Goal: Task Accomplishment & Management: Complete application form

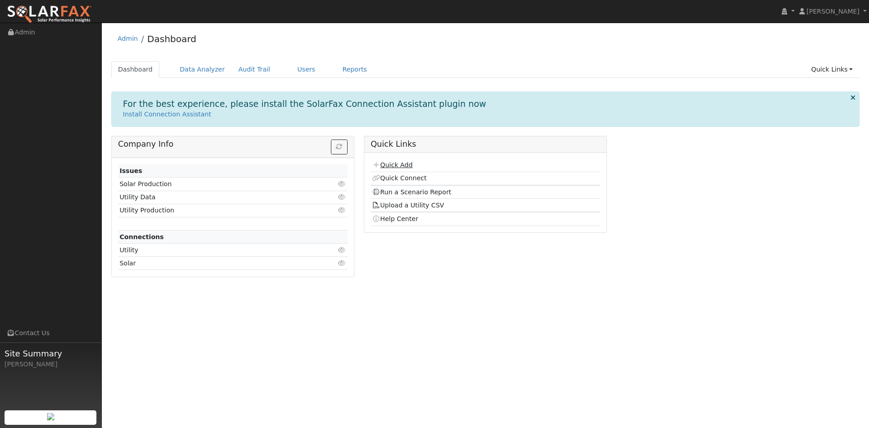
click at [395, 164] on link "Quick Add" at bounding box center [392, 164] width 40 height 7
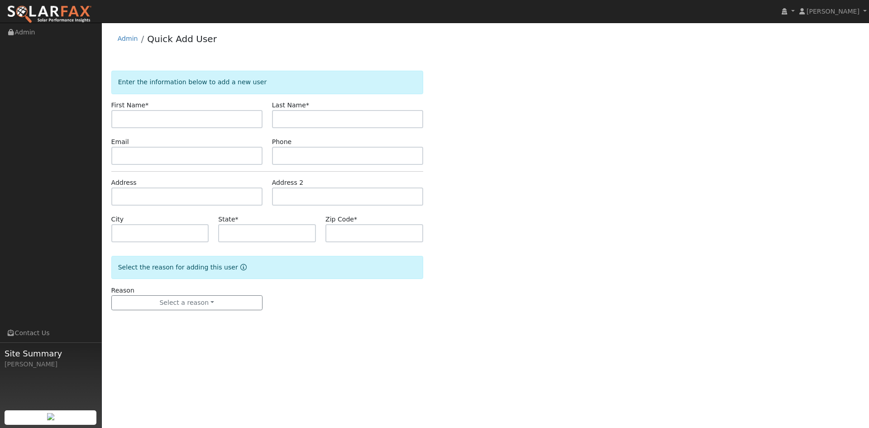
type input "h"
type input "JOE"
type input "AGOST"
click at [130, 159] on input "text" at bounding box center [186, 156] width 151 height 18
paste input "joeagost1999@yahoo.com"
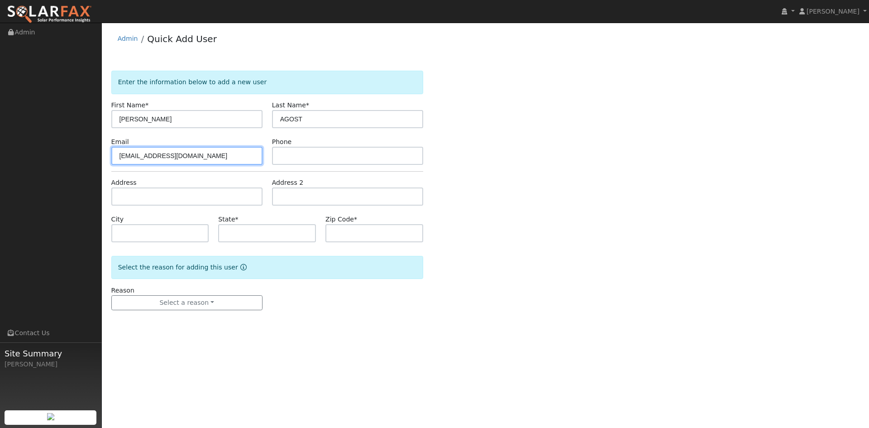
type input "joeagost1999@yahoo.com"
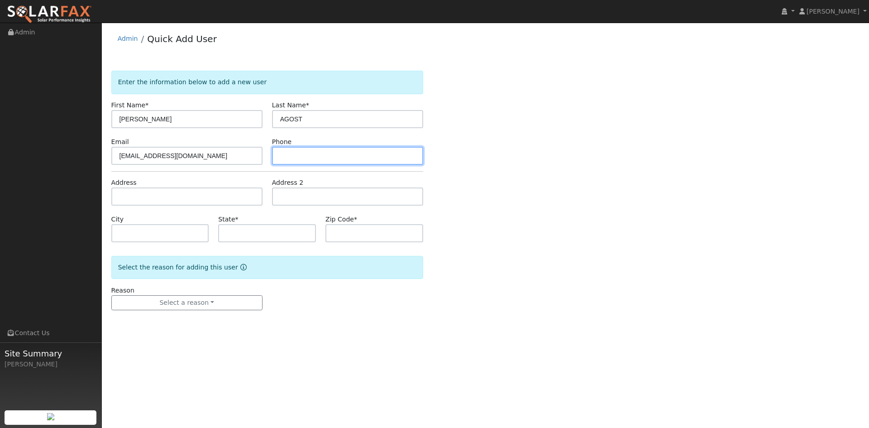
click at [315, 153] on input "text" at bounding box center [347, 156] width 151 height 18
type input "707-228-6588"
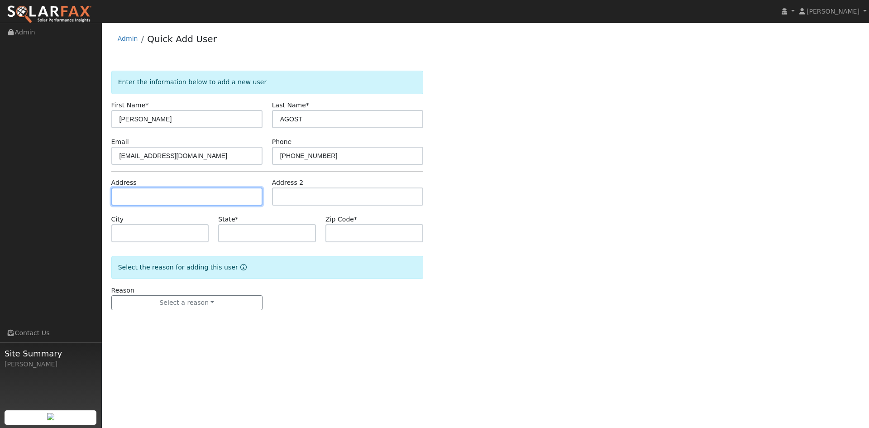
drag, startPoint x: 148, startPoint y: 196, endPoint x: 149, endPoint y: 191, distance: 5.1
click at [148, 195] on input "text" at bounding box center [186, 196] width 151 height 18
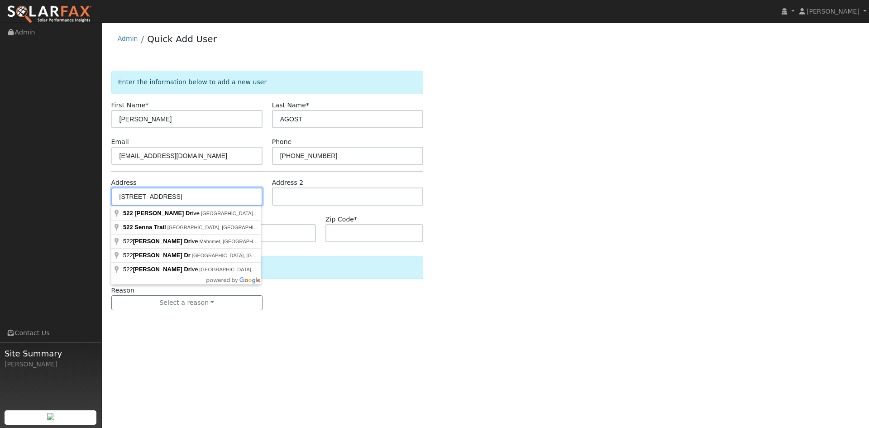
type input "522 Senna Drive"
type input "Santa Rosa"
type input "CA"
type input "95401"
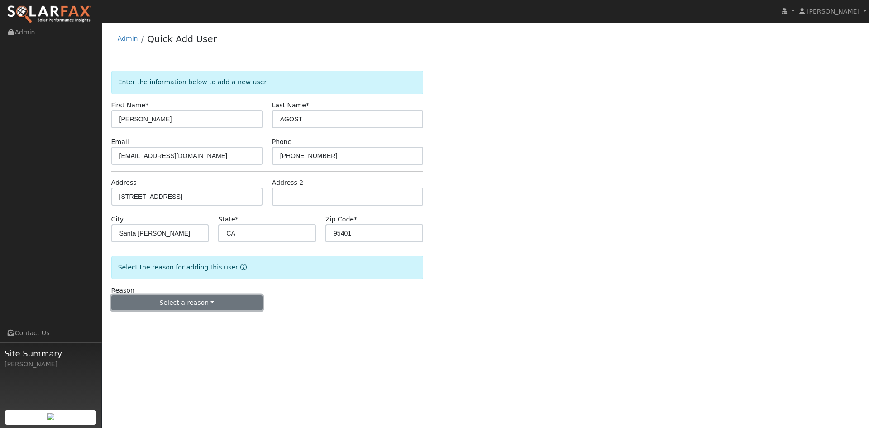
click at [209, 300] on button "Select a reason" at bounding box center [186, 302] width 151 height 15
click at [188, 336] on link "New customer adding solar" at bounding box center [162, 334] width 100 height 13
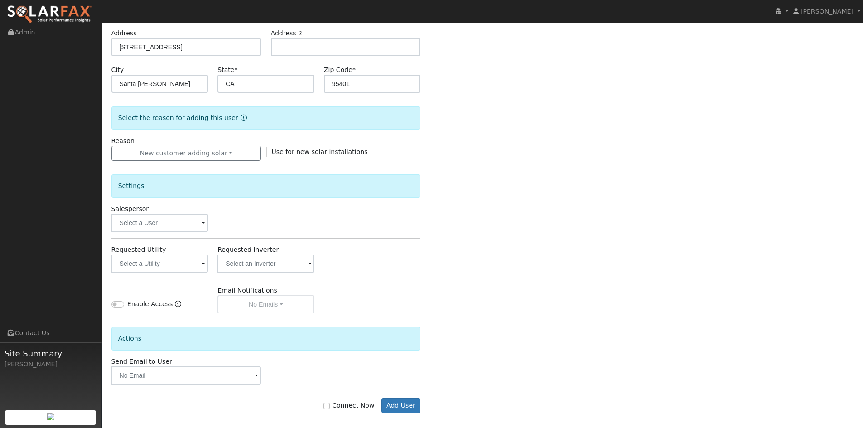
scroll to position [157, 0]
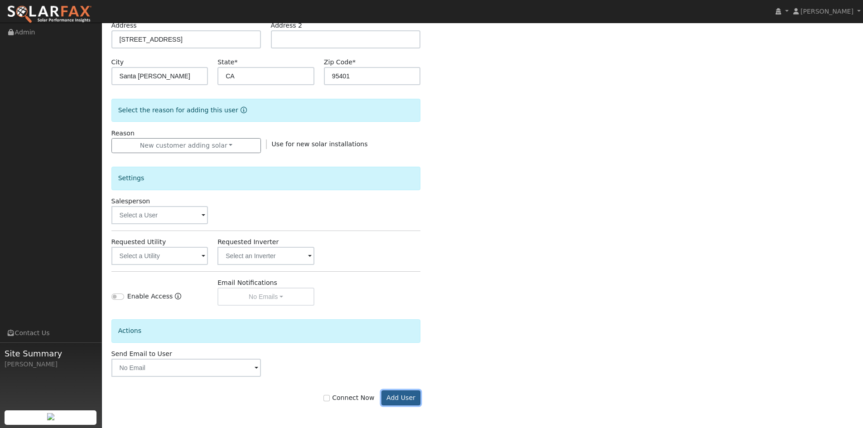
click at [408, 399] on button "Add User" at bounding box center [400, 397] width 39 height 15
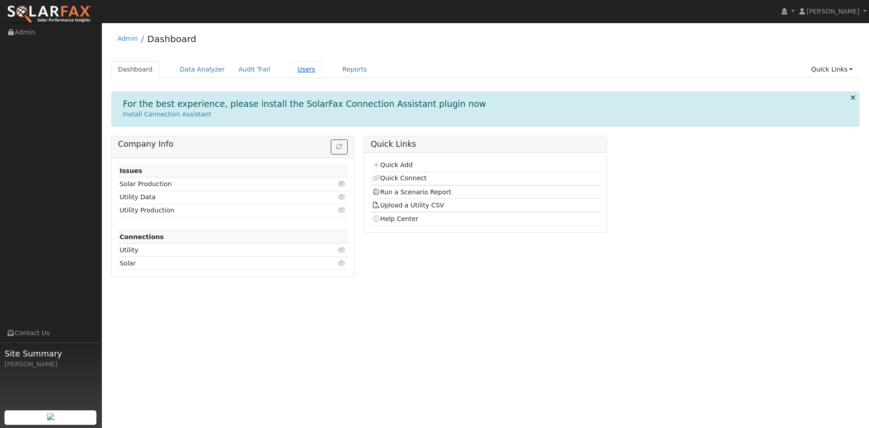
click at [291, 68] on link "Users" at bounding box center [307, 69] width 32 height 17
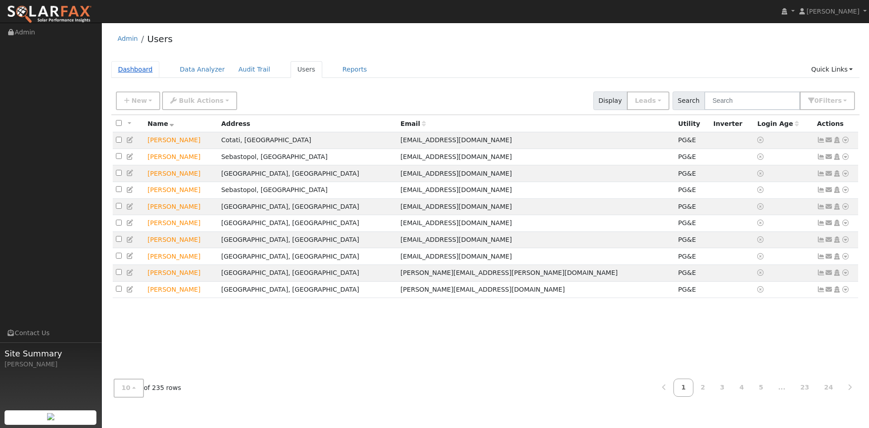
click at [140, 69] on link "Dashboard" at bounding box center [135, 69] width 48 height 17
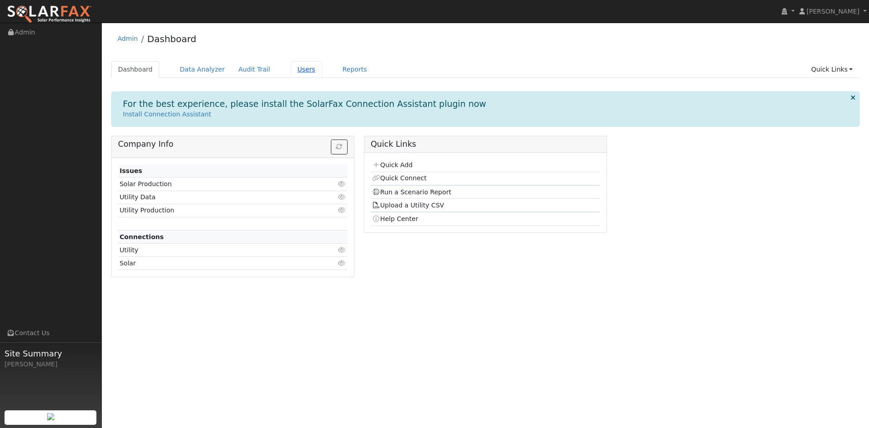
click at [293, 71] on link "Users" at bounding box center [307, 69] width 32 height 17
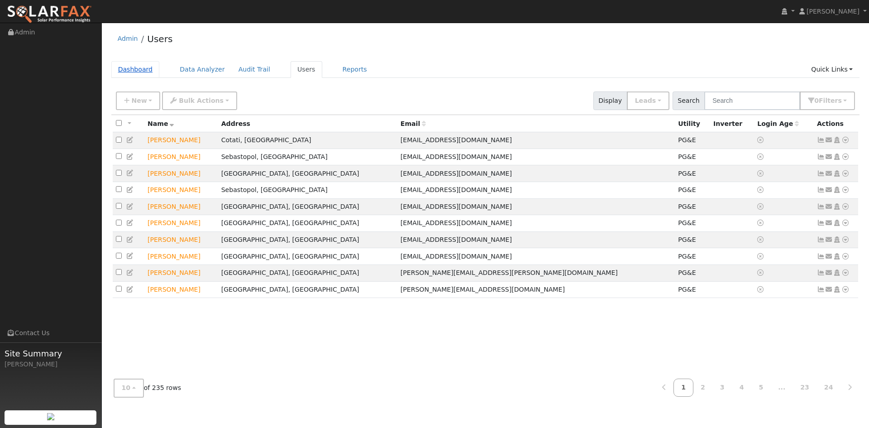
click at [138, 69] on link "Dashboard" at bounding box center [135, 69] width 48 height 17
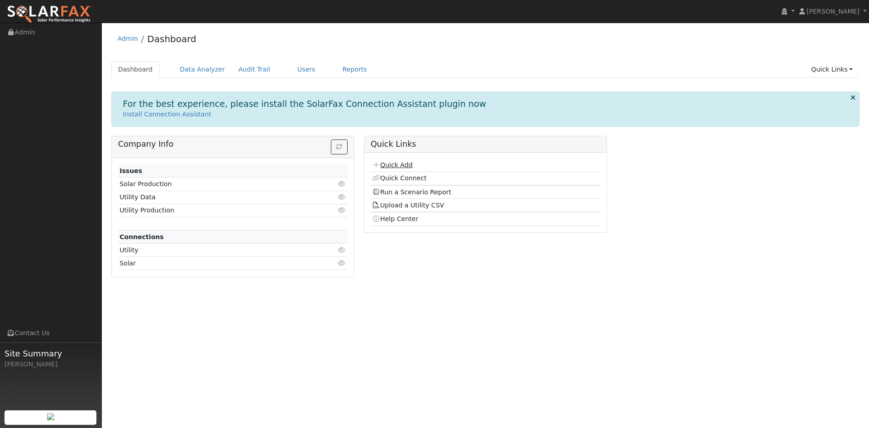
click at [396, 165] on link "Quick Add" at bounding box center [392, 164] width 40 height 7
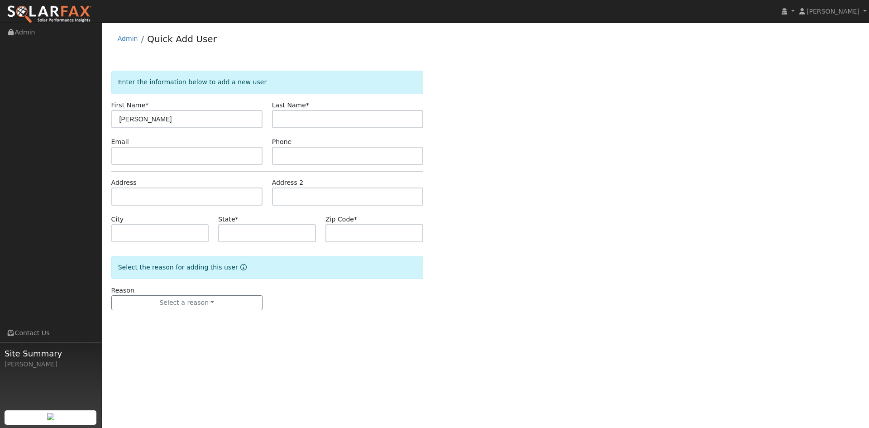
type input "[PERSON_NAME]"
type input "AGOST"
click at [180, 160] on input "text" at bounding box center [186, 156] width 151 height 18
click at [142, 158] on input "text" at bounding box center [186, 156] width 151 height 18
paste input "joeagost1999@yahoo.com"
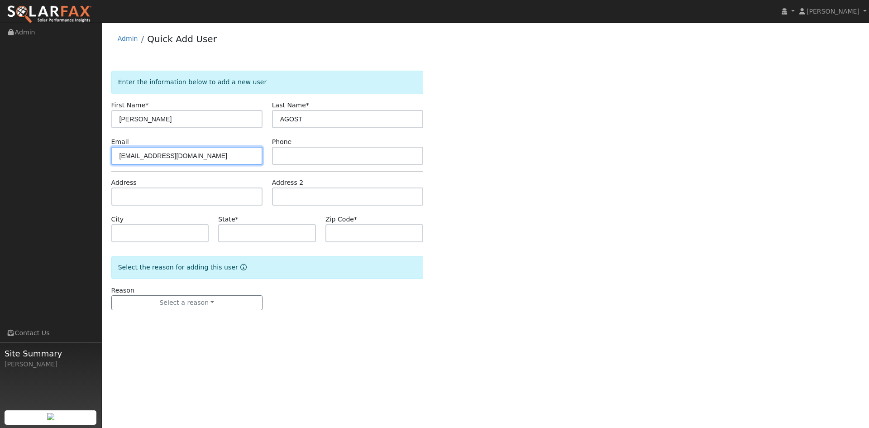
type input "joeagost1999@yahoo.com"
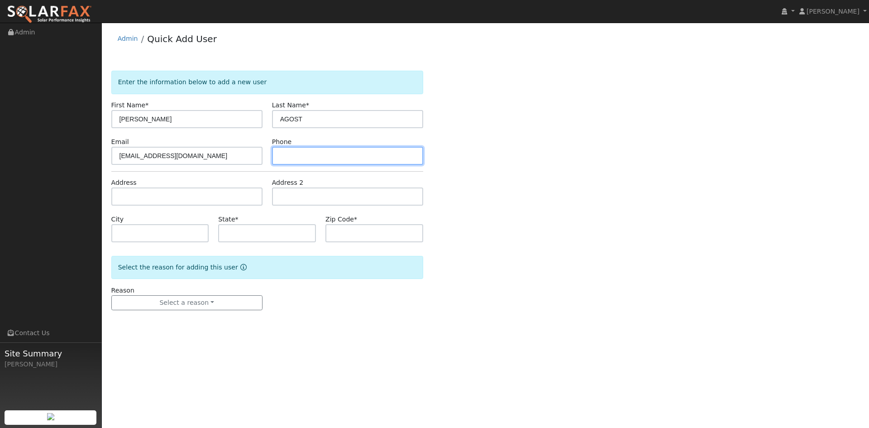
click at [303, 153] on input "text" at bounding box center [347, 156] width 151 height 18
type input "707-228-6588"
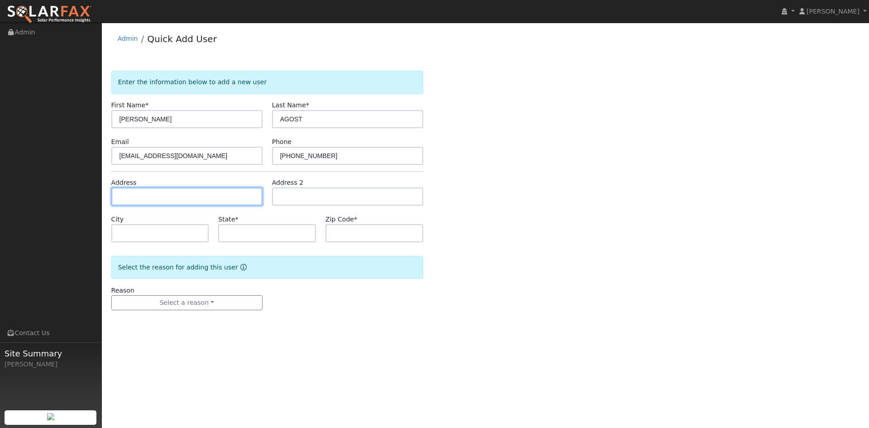
drag, startPoint x: 143, startPoint y: 188, endPoint x: 143, endPoint y: 193, distance: 5.0
click at [143, 193] on input "text" at bounding box center [186, 196] width 151 height 18
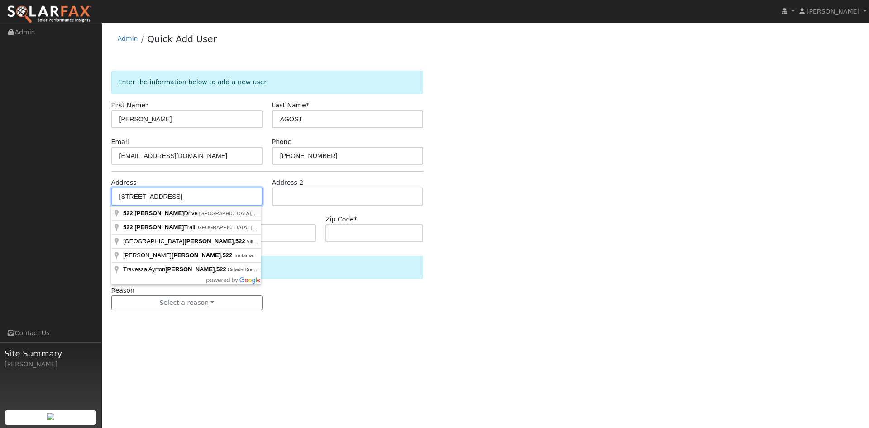
type input "522 Senna Drive"
type input "Santa Rosa"
type input "CA"
type input "95401"
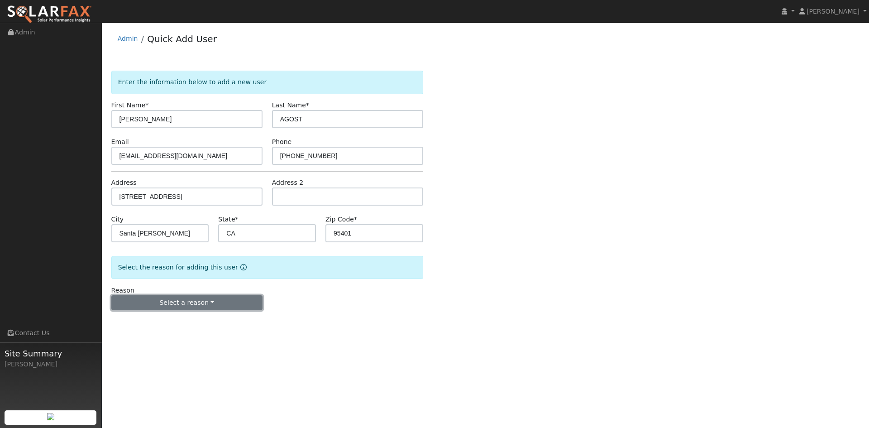
click at [207, 301] on button "Select a reason" at bounding box center [186, 302] width 151 height 15
click at [141, 333] on link "New customer adding solar" at bounding box center [162, 334] width 100 height 13
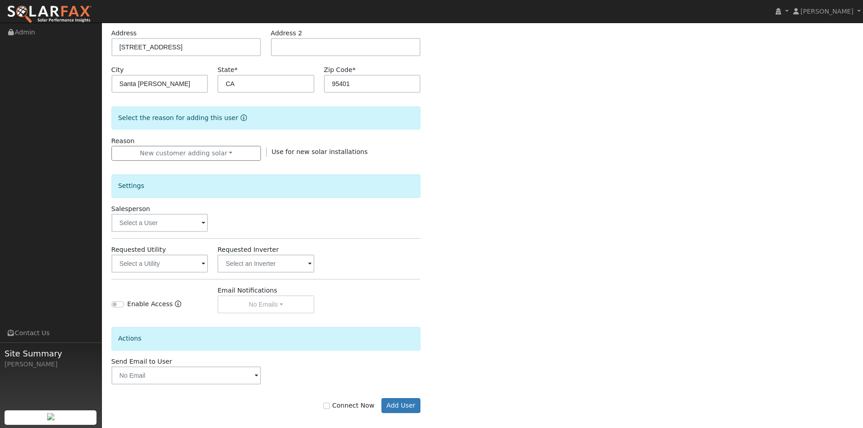
scroll to position [157, 0]
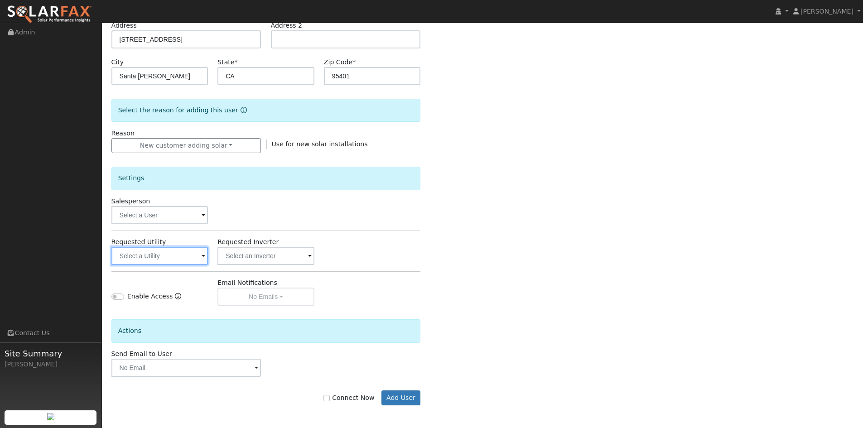
click at [199, 256] on input "text" at bounding box center [159, 256] width 97 height 18
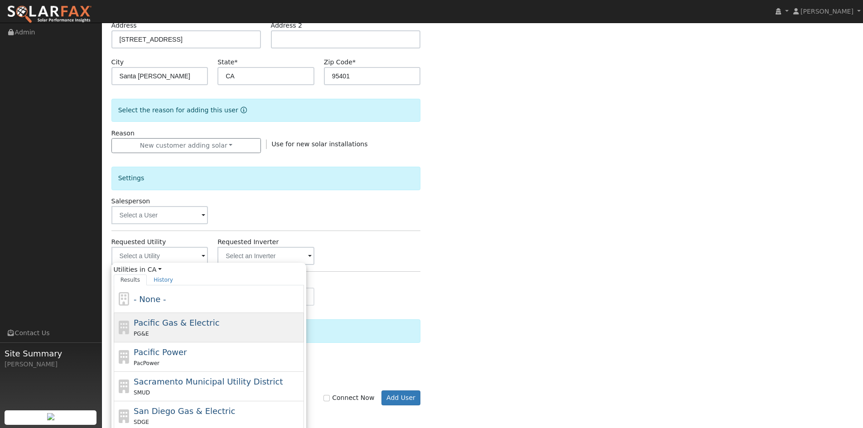
click at [172, 326] on span "Pacific Gas & Electric" at bounding box center [177, 323] width 86 height 10
type input "Pacific Gas & Electric"
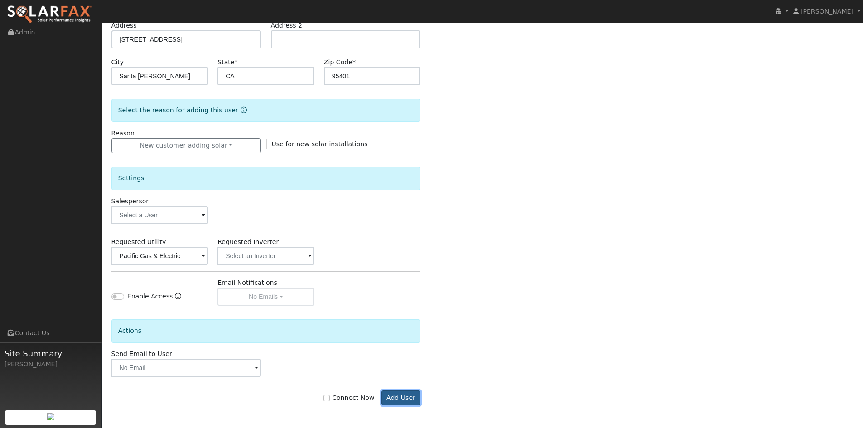
click at [400, 398] on button "Add User" at bounding box center [400, 397] width 39 height 15
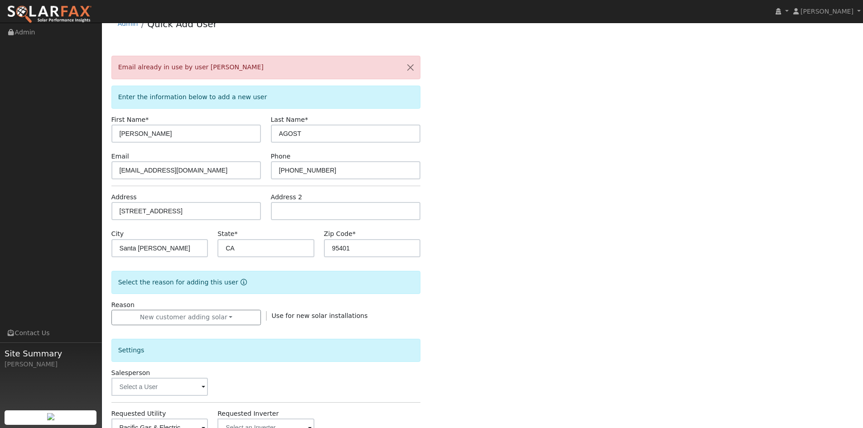
scroll to position [0, 0]
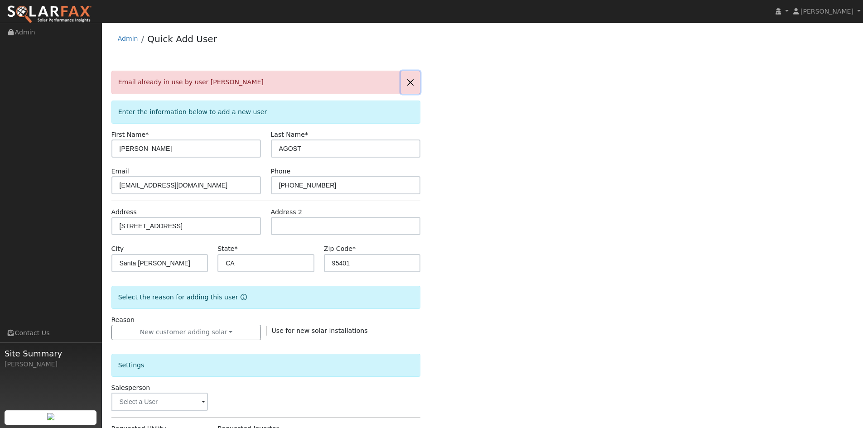
click at [410, 85] on button "button" at bounding box center [410, 82] width 19 height 22
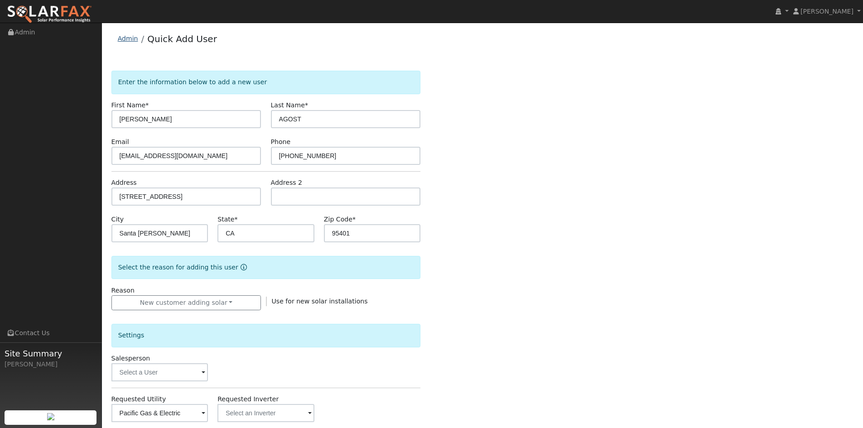
click at [121, 39] on link "Admin" at bounding box center [128, 38] width 20 height 7
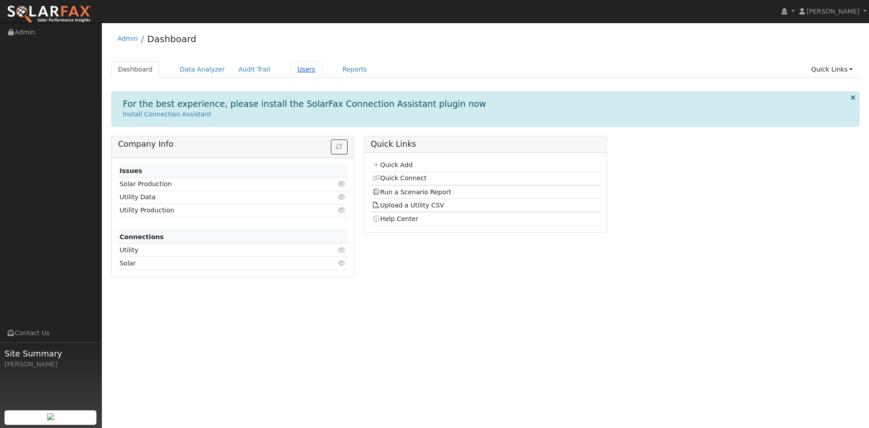
click at [291, 72] on link "Users" at bounding box center [307, 69] width 32 height 17
click at [429, 209] on link "Upload a Utility CSV" at bounding box center [408, 204] width 72 height 7
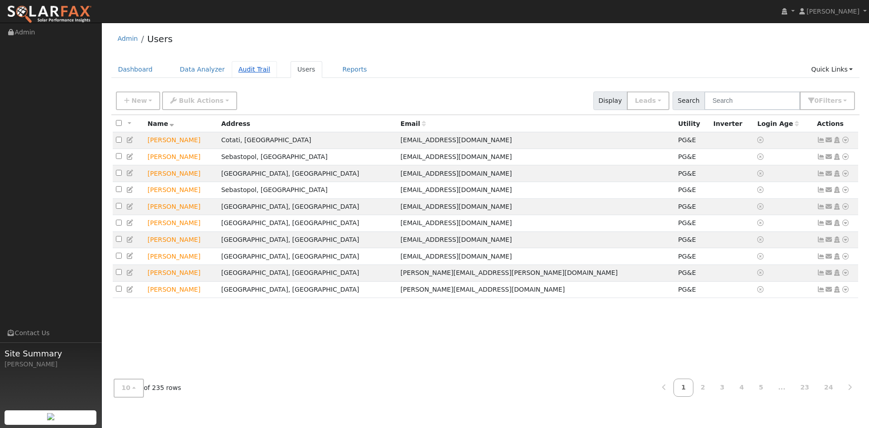
click at [242, 72] on link "Audit Trail" at bounding box center [254, 69] width 45 height 17
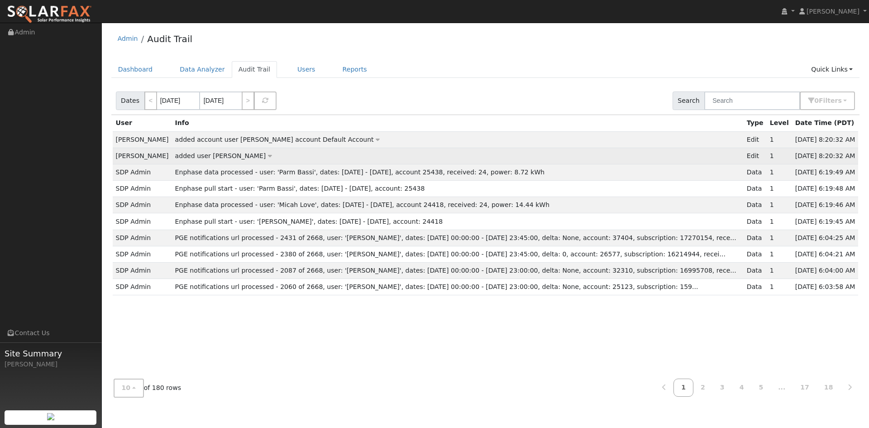
click at [266, 156] on link at bounding box center [269, 155] width 6 height 7
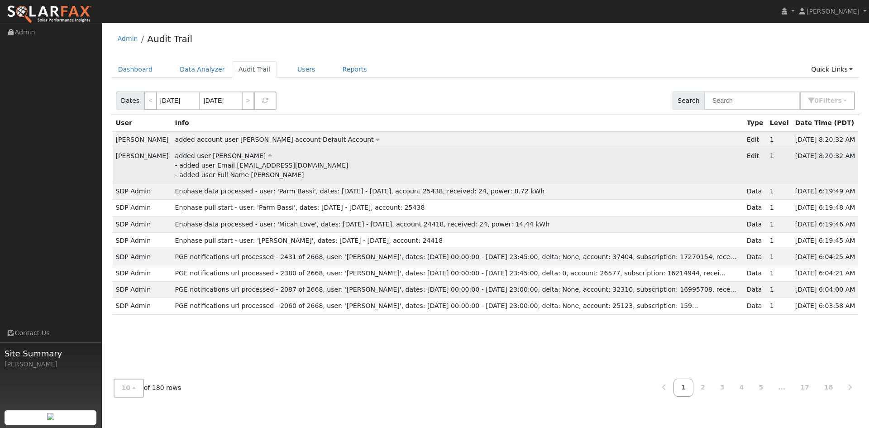
click at [268, 154] on icon at bounding box center [270, 156] width 4 height 6
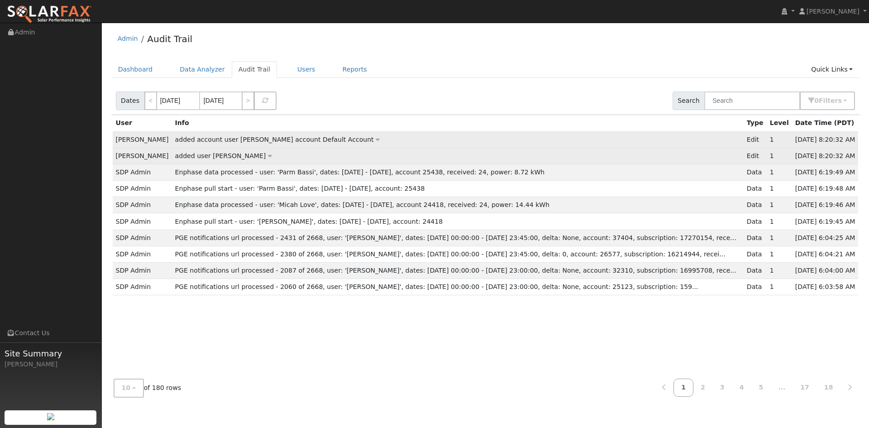
click at [214, 139] on span "added account user JOE AGOST account Default Account" at bounding box center [274, 139] width 199 height 7
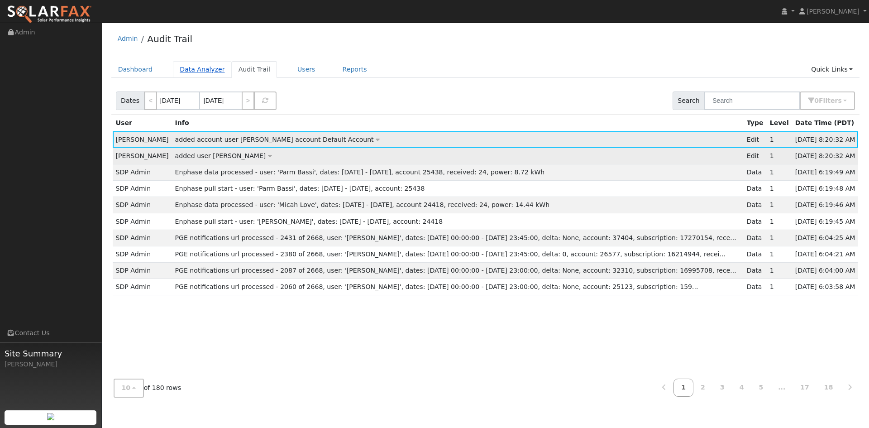
click at [197, 69] on link "Data Analyzer" at bounding box center [202, 69] width 59 height 17
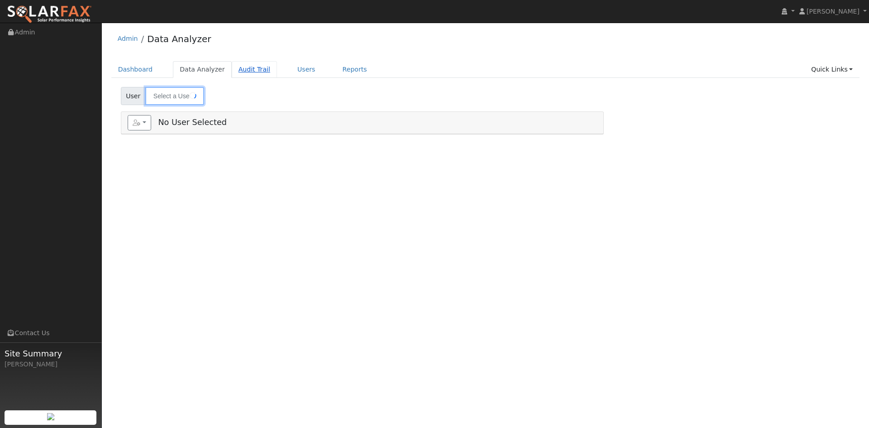
type input "Nakshdeep Sandhu"
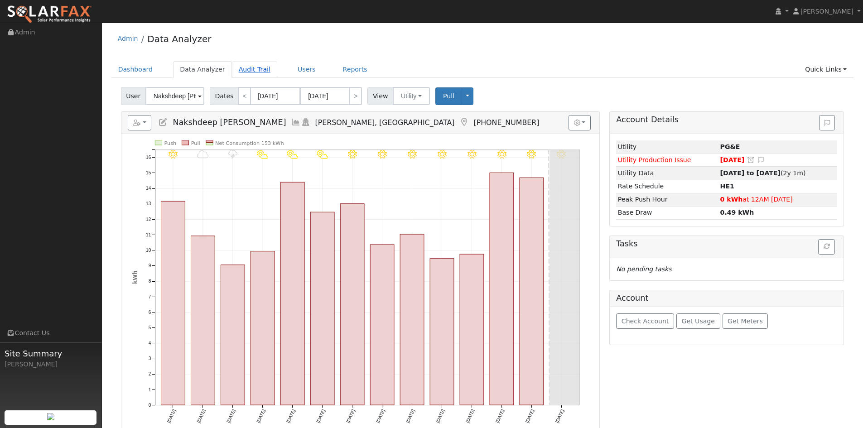
click at [252, 71] on link "Audit Trail" at bounding box center [254, 69] width 45 height 17
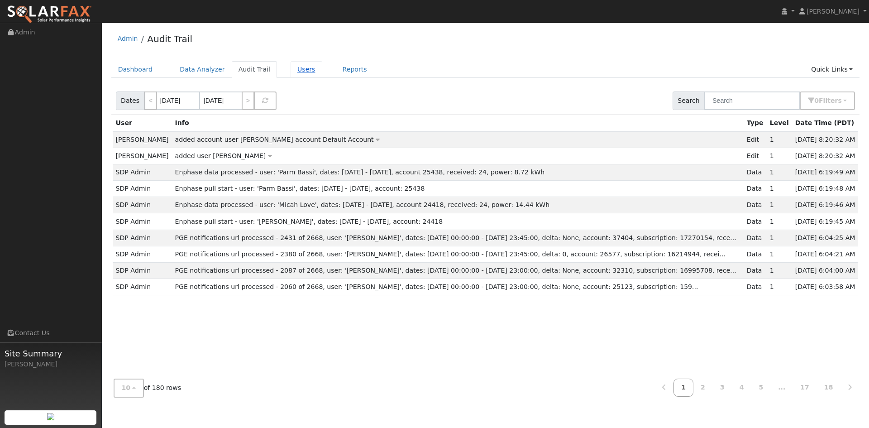
click at [293, 69] on link "Users" at bounding box center [307, 69] width 32 height 17
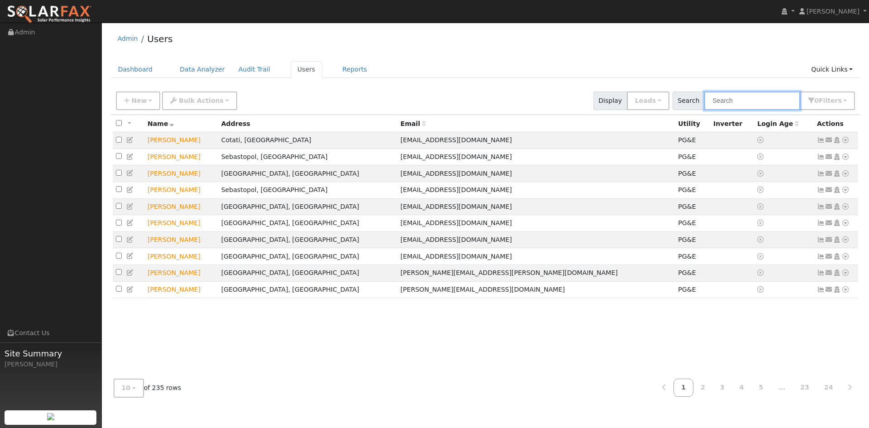
click at [752, 101] on input "text" at bounding box center [753, 100] width 96 height 19
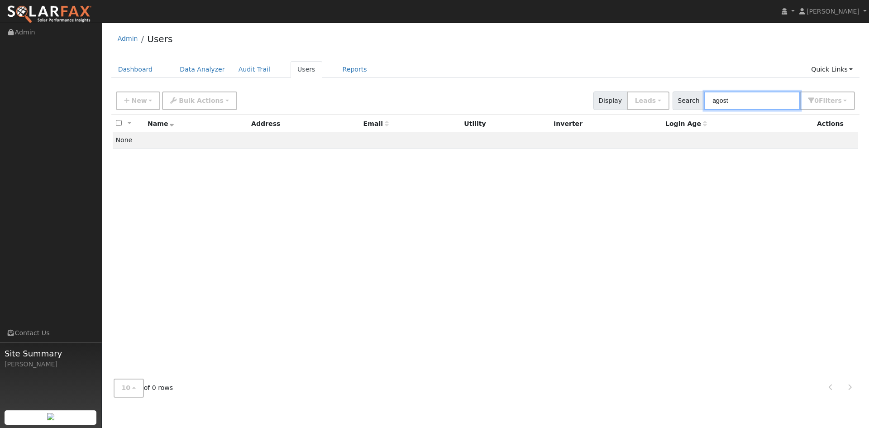
type input "agost"
click at [692, 101] on span "Search" at bounding box center [689, 100] width 32 height 19
drag, startPoint x: 749, startPoint y: 104, endPoint x: 644, endPoint y: 100, distance: 104.7
click at [643, 102] on div "New Add User Quick Add Quick Connect Quick Convert Lead Bulk Actions Send Email…" at bounding box center [485, 99] width 743 height 22
type input "522 senna"
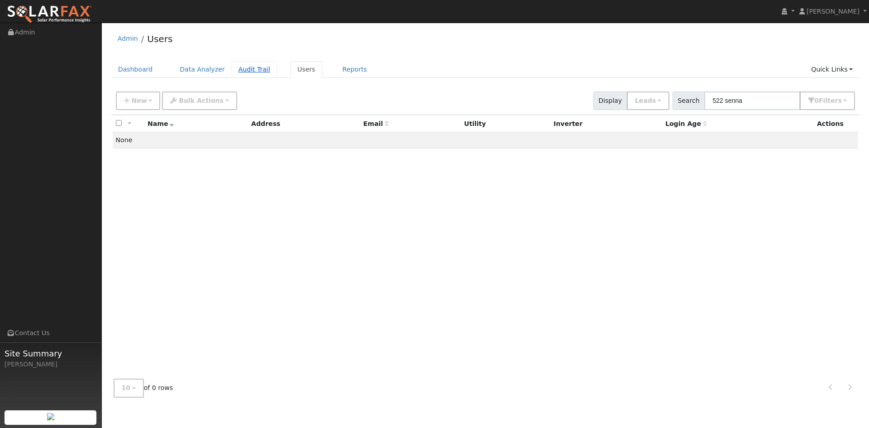
click at [241, 71] on link "Audit Trail" at bounding box center [254, 69] width 45 height 17
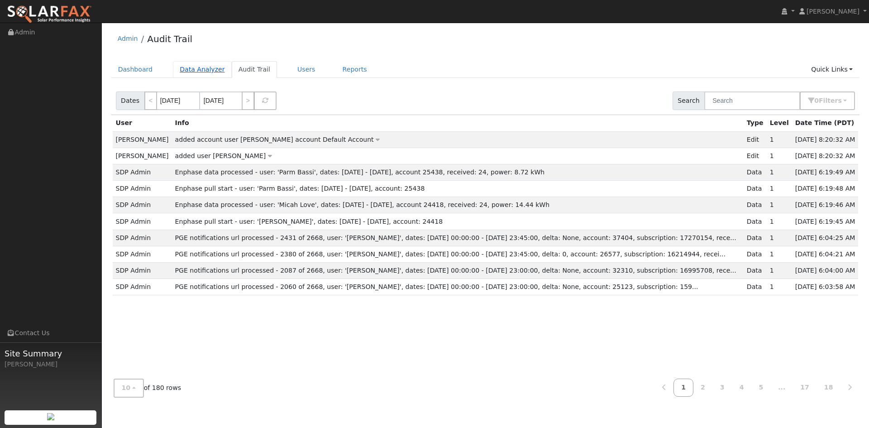
click at [204, 66] on link "Data Analyzer" at bounding box center [202, 69] width 59 height 17
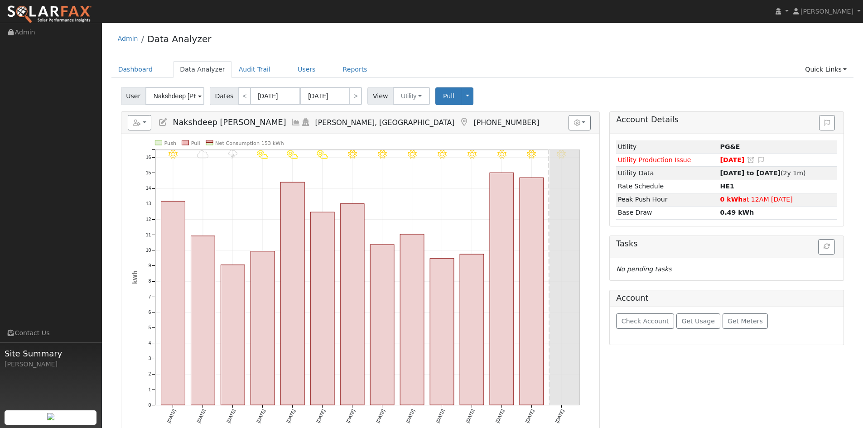
click at [198, 95] on span at bounding box center [200, 96] width 4 height 10
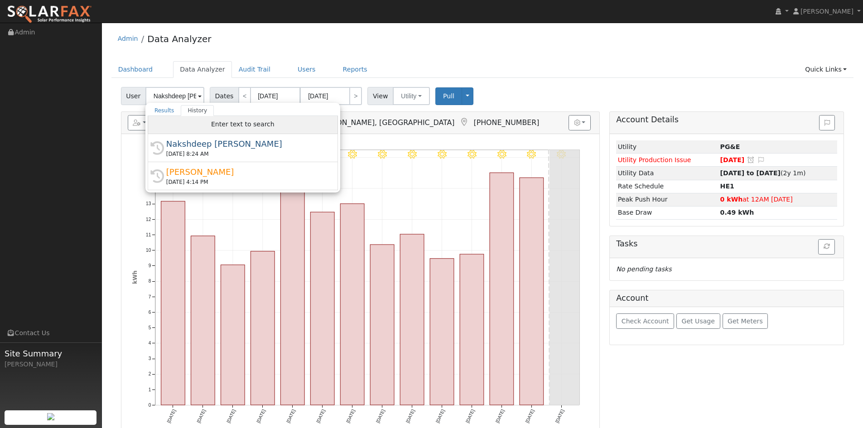
click at [239, 128] on div "Enter text to search" at bounding box center [243, 125] width 190 height 18
drag, startPoint x: 230, startPoint y: 123, endPoint x: 158, endPoint y: 130, distance: 71.9
click at [227, 123] on span "Enter text to search" at bounding box center [242, 123] width 63 height 7
click at [163, 127] on div "Enter text to search" at bounding box center [243, 125] width 190 height 18
click at [108, 91] on div "Edit User: New Select an Ac... New Account Nickname Cancel Create Are you sure …" at bounding box center [482, 309] width 752 height 445
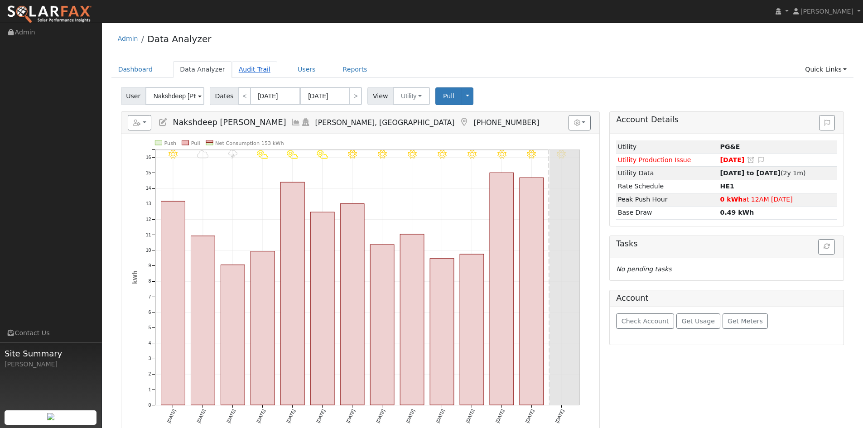
click at [236, 74] on link "Audit Trail" at bounding box center [254, 69] width 45 height 17
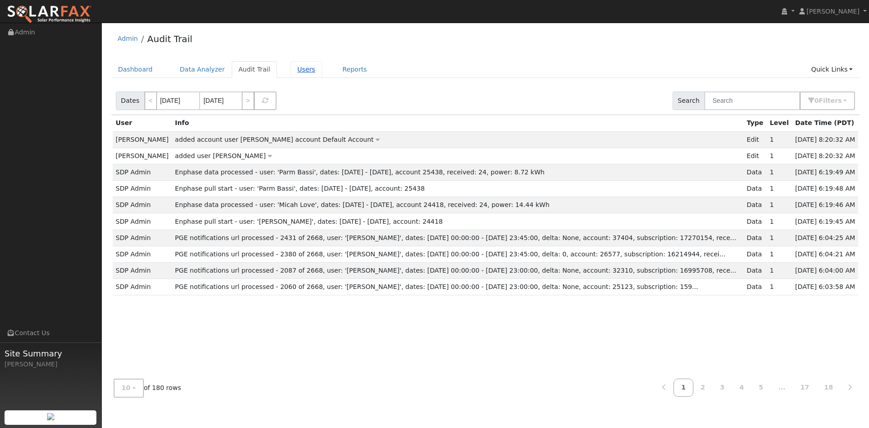
click at [297, 73] on link "Users" at bounding box center [307, 69] width 32 height 17
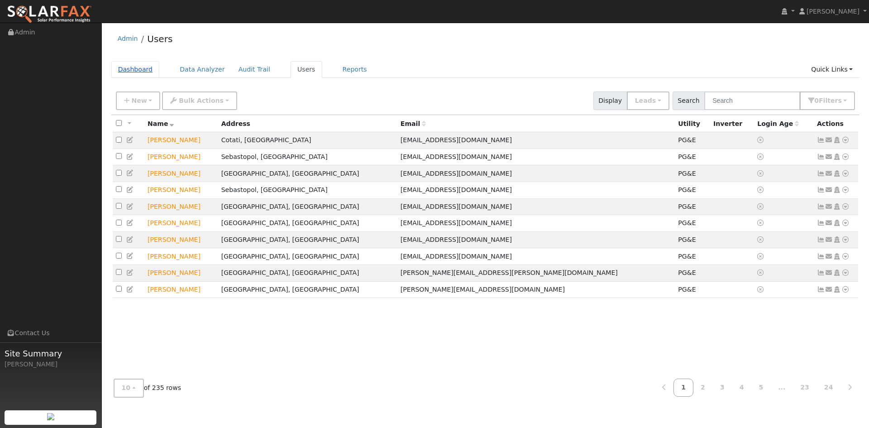
click at [120, 74] on link "Dashboard" at bounding box center [135, 69] width 48 height 17
